Goal: Transaction & Acquisition: Purchase product/service

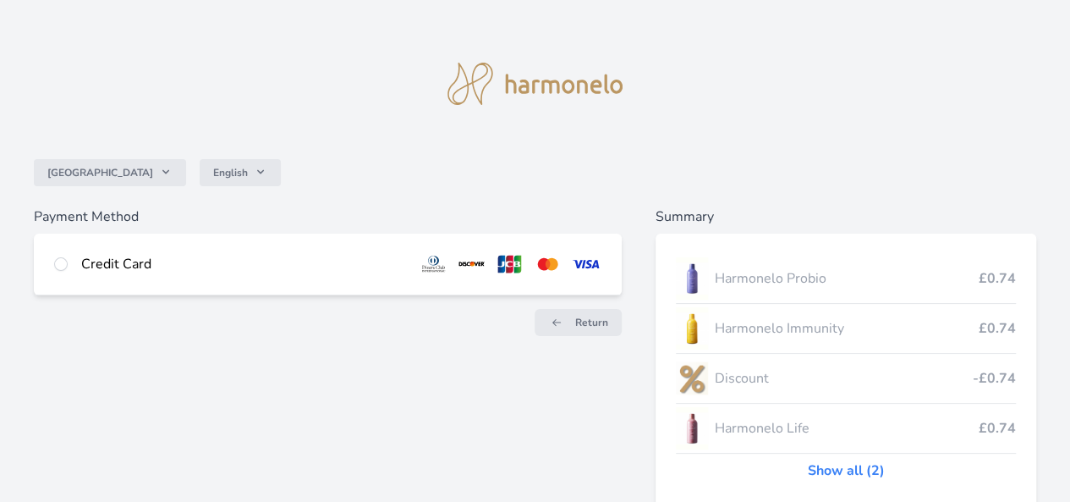
scroll to position [11, 0]
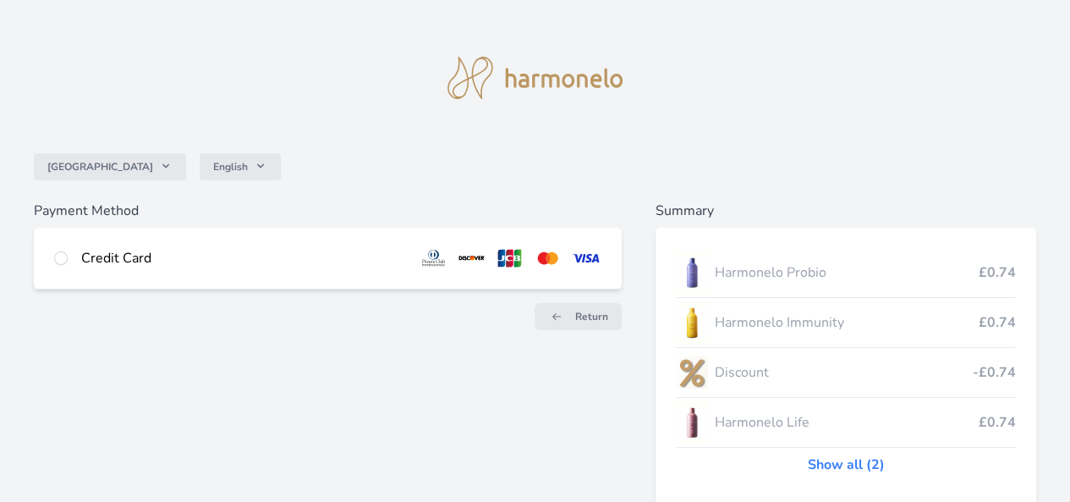
click at [570, 261] on img at bounding box center [585, 258] width 31 height 20
radio input "true"
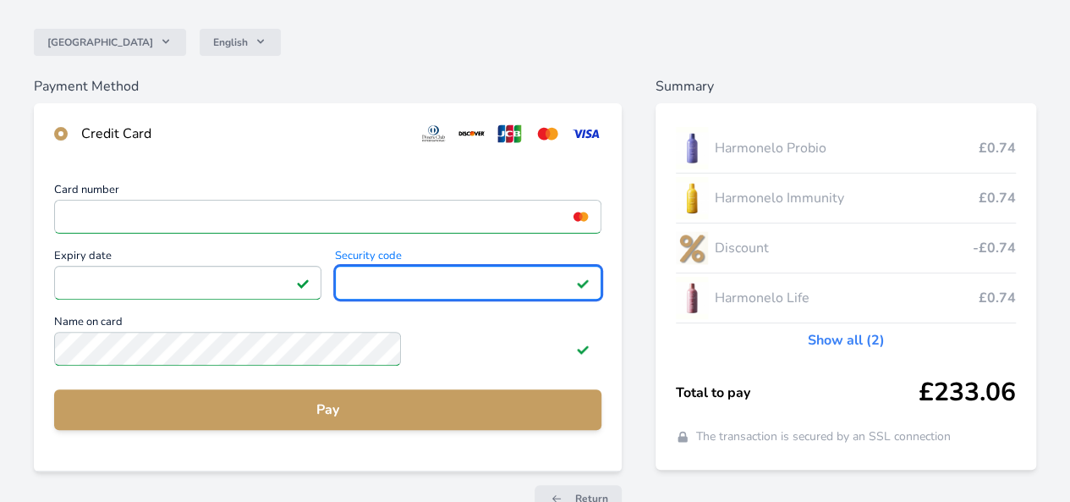
scroll to position [233, 0]
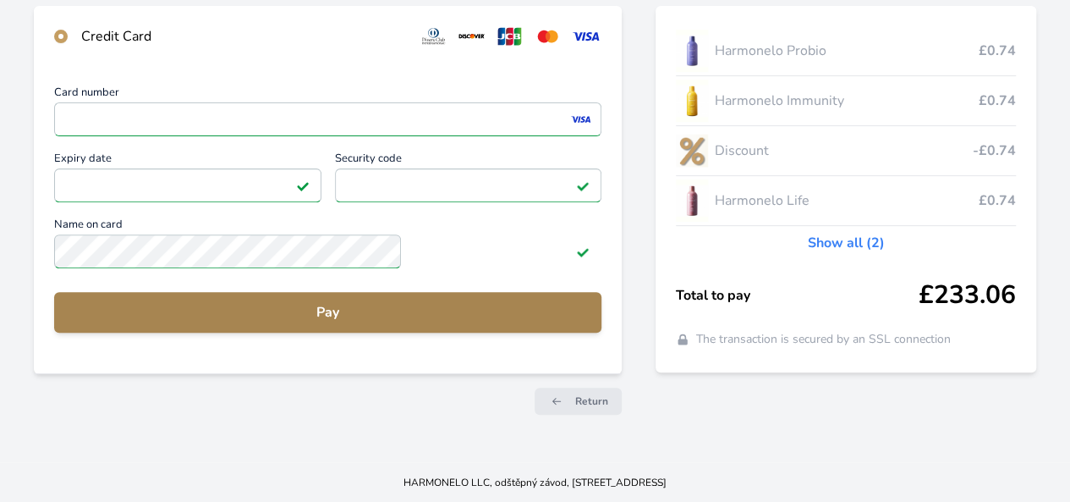
click at [387, 307] on span "Pay" at bounding box center [328, 312] width 520 height 20
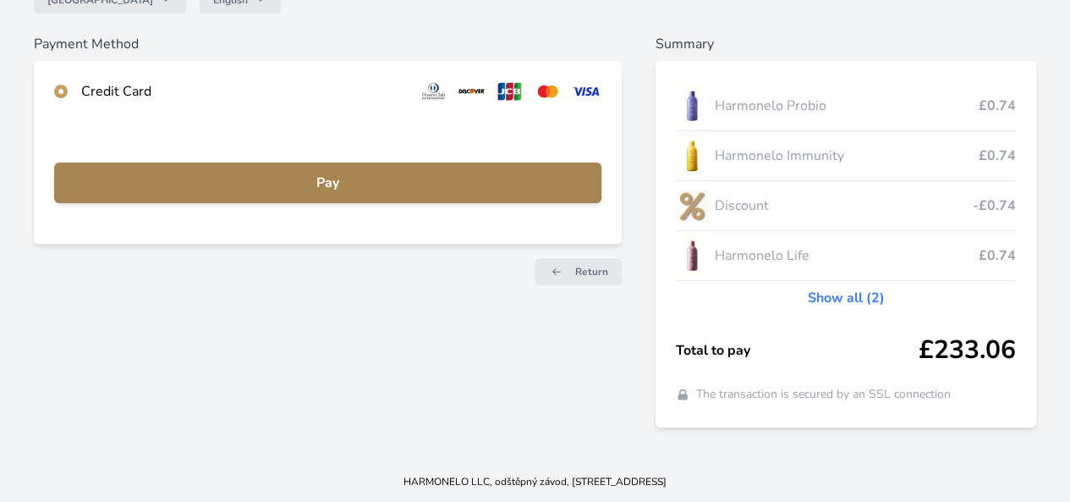
scroll to position [189, 0]
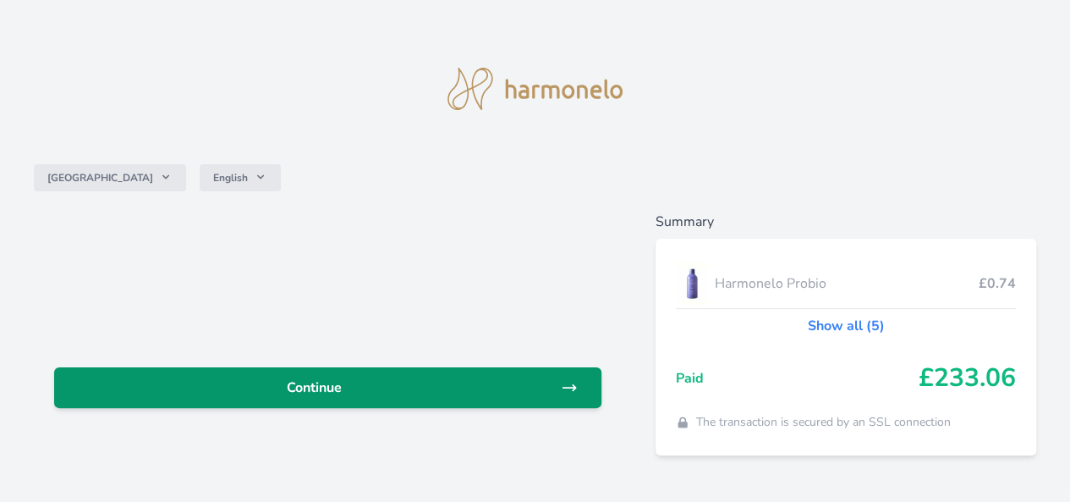
click at [425, 387] on span "Continue" at bounding box center [314, 387] width 493 height 20
